Goal: Information Seeking & Learning: Learn about a topic

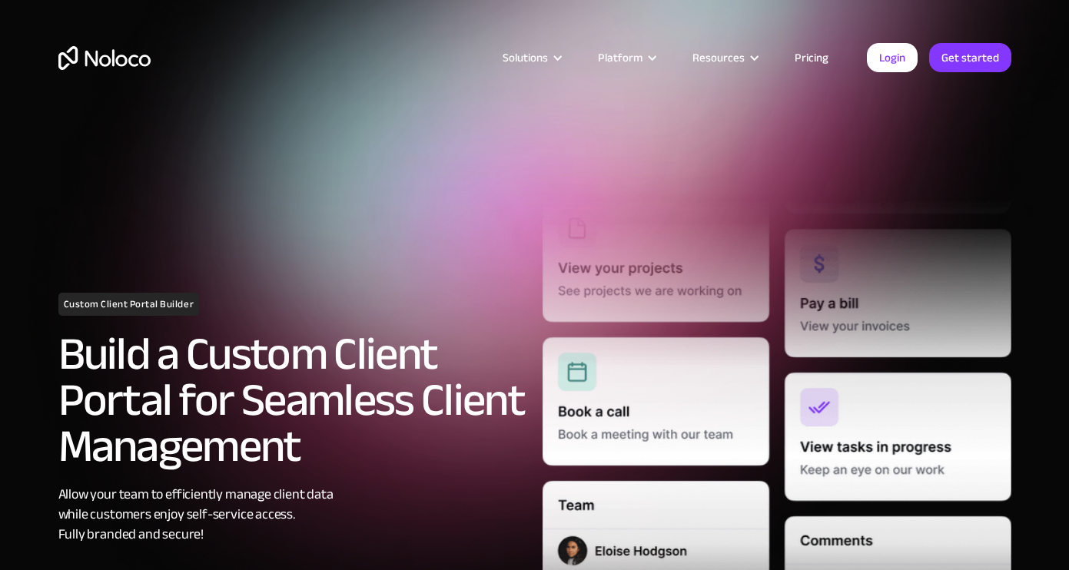
click at [815, 58] on link "Pricing" at bounding box center [811, 58] width 72 height 20
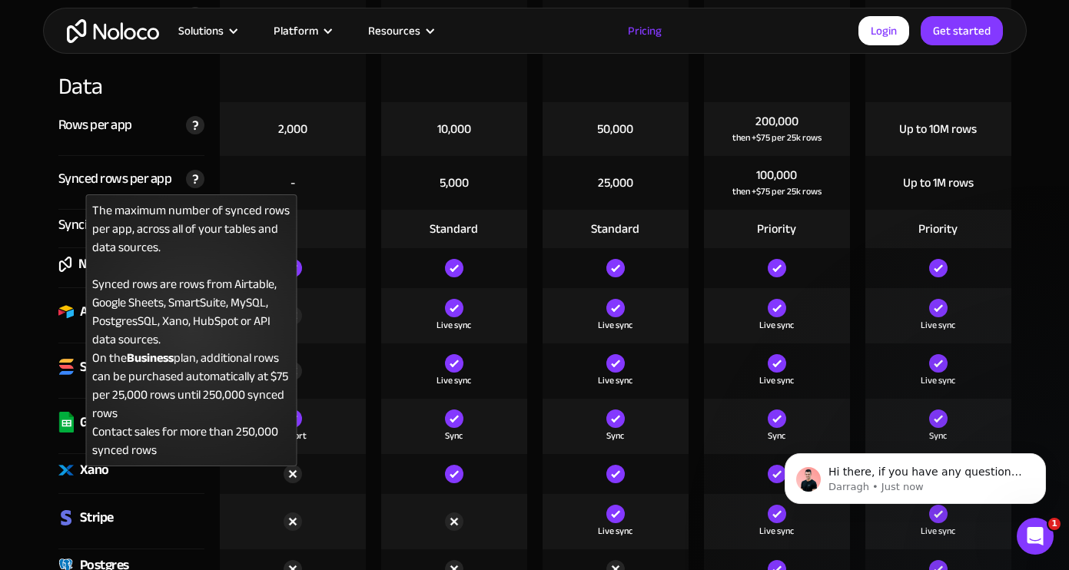
scroll to position [2111, 0]
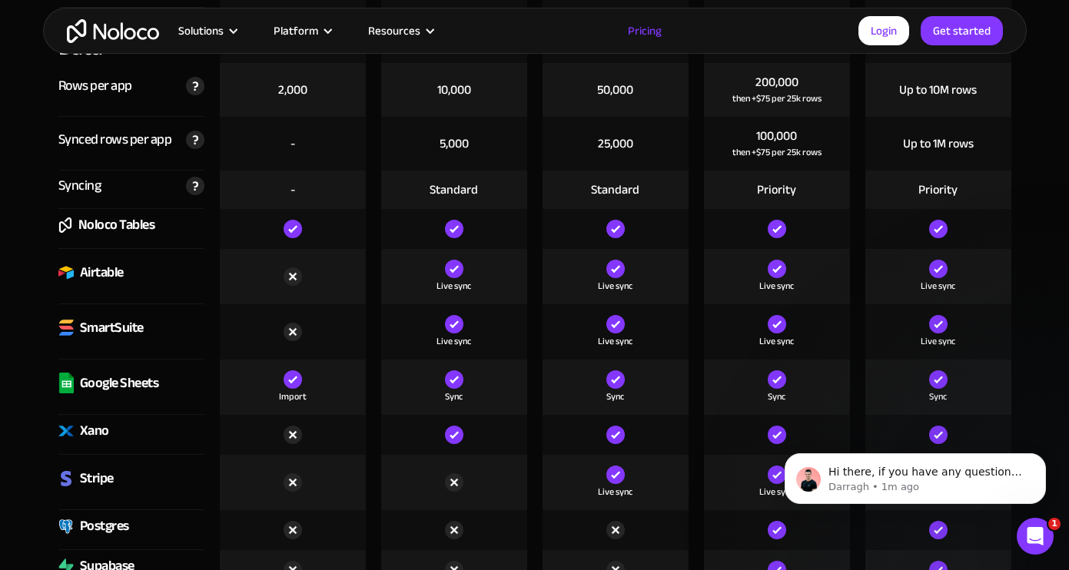
click at [98, 32] on img "home" at bounding box center [113, 31] width 92 height 24
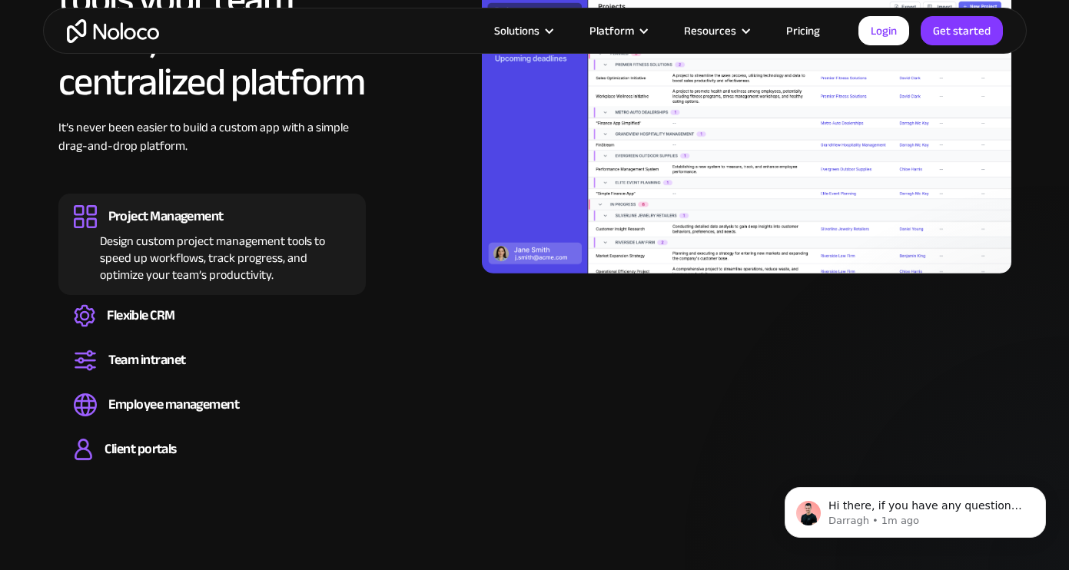
scroll to position [1619, 0]
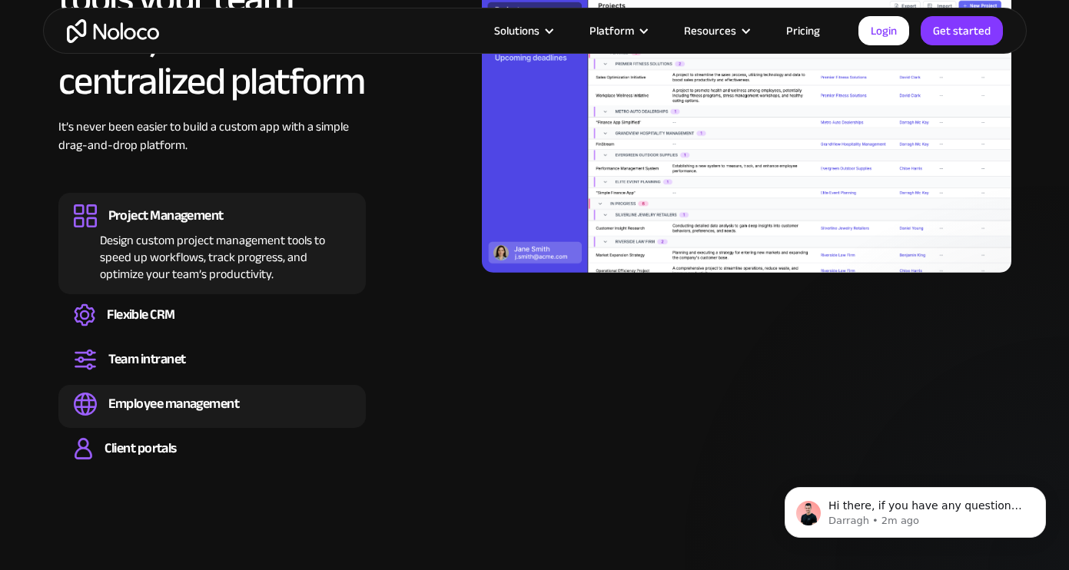
click at [219, 398] on div "Employee management" at bounding box center [173, 404] width 131 height 17
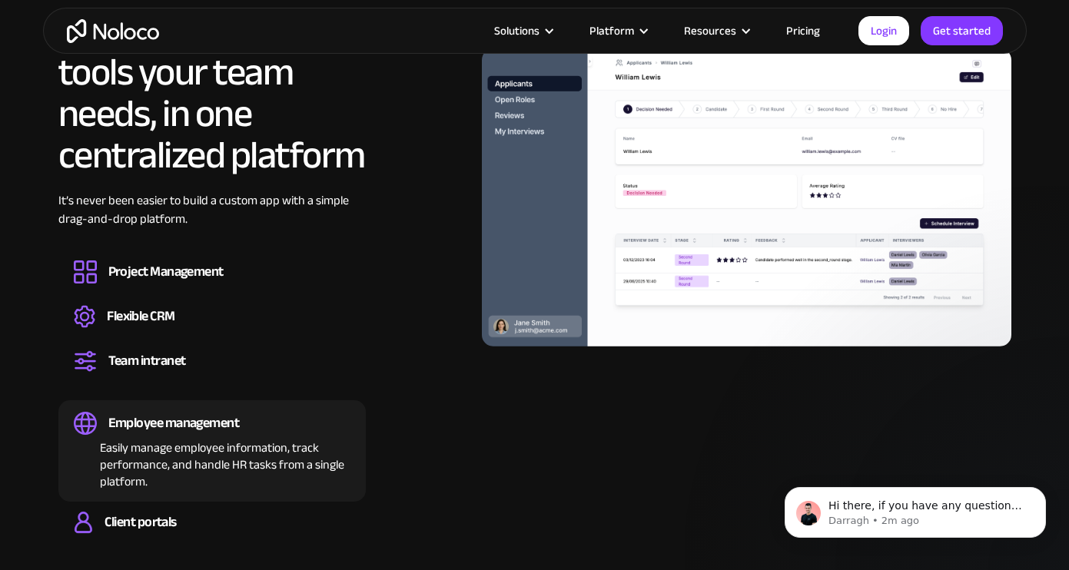
scroll to position [1561, 0]
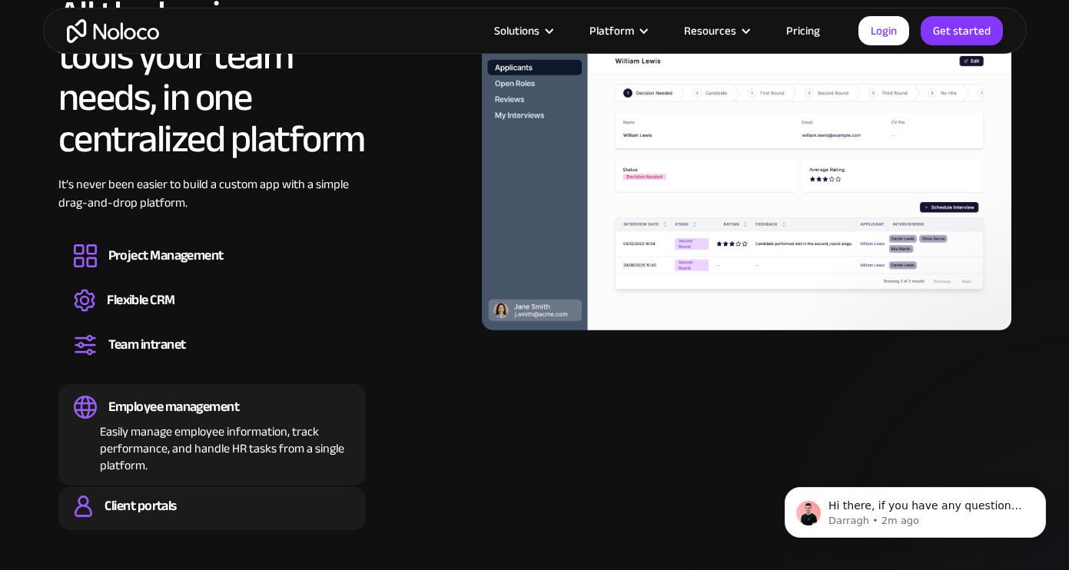
click at [186, 513] on div "Client portals" at bounding box center [212, 506] width 277 height 23
